Goal: Find specific page/section: Find specific page/section

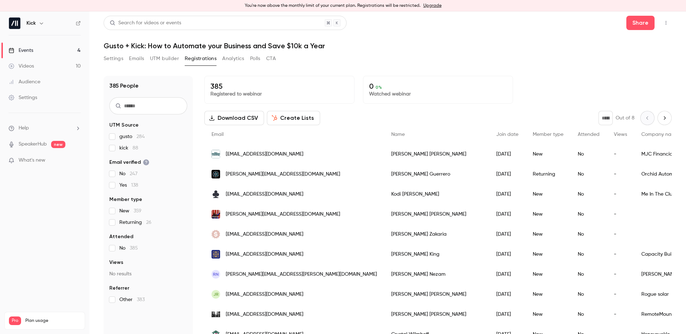
click at [26, 48] on div "Events" at bounding box center [21, 50] width 25 height 7
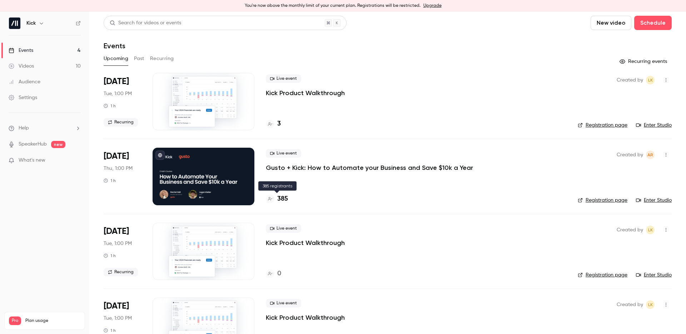
click at [282, 198] on h4 "385" at bounding box center [282, 199] width 11 height 10
